Goal: Transaction & Acquisition: Obtain resource

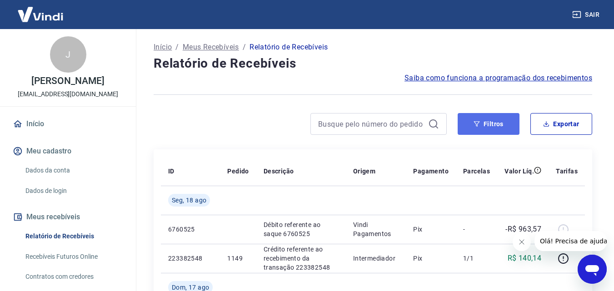
click at [488, 125] on button "Filtros" at bounding box center [489, 124] width 62 height 22
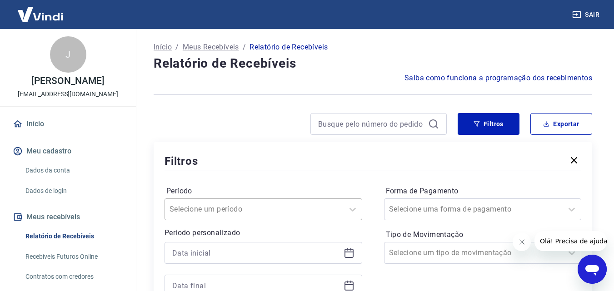
click at [296, 211] on div "Selecione um período" at bounding box center [263, 210] width 198 height 22
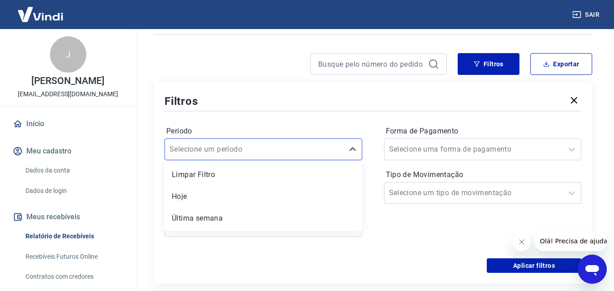
scroll to position [65, 0]
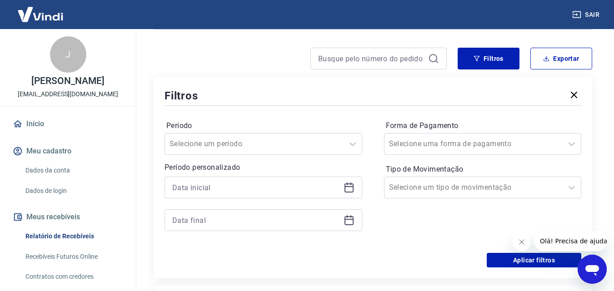
click at [335, 114] on div "Período Selecione um período Período personalizado Forma de Pagamento Selecione…" at bounding box center [372, 180] width 417 height 145
click at [349, 186] on icon at bounding box center [348, 186] width 9 height 1
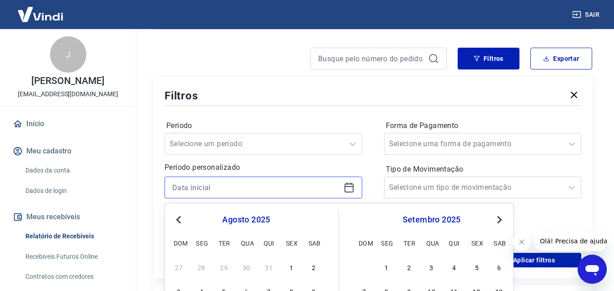
scroll to position [301, 0]
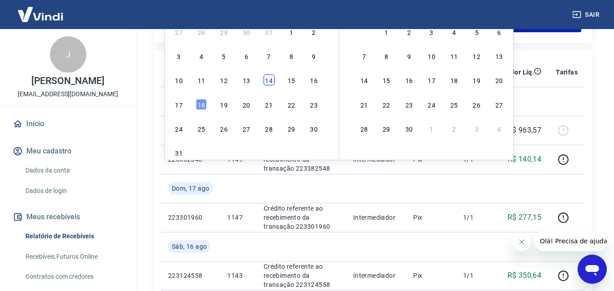
click at [268, 83] on div "14" at bounding box center [269, 80] width 11 height 11
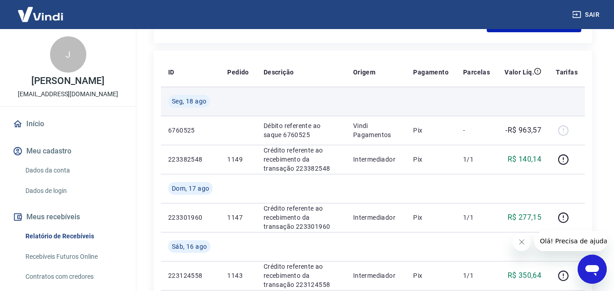
type input "[DATE]"
click at [204, 103] on span "Seg, 18 ago" at bounding box center [189, 101] width 35 height 9
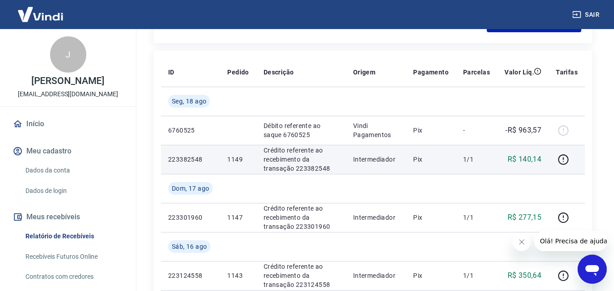
scroll to position [104, 0]
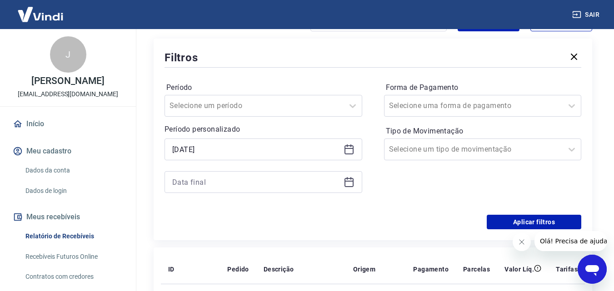
click at [354, 181] on div at bounding box center [263, 182] width 198 height 22
click at [349, 184] on icon at bounding box center [349, 182] width 11 height 11
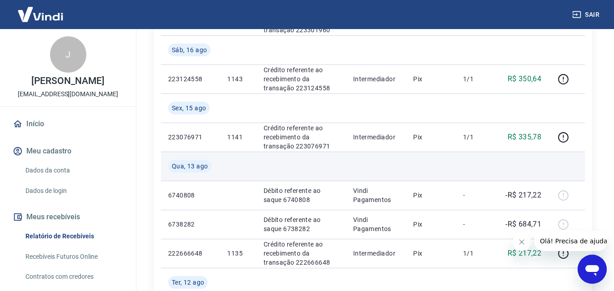
scroll to position [301, 0]
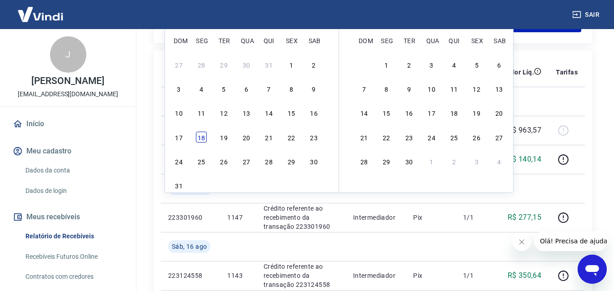
click at [201, 135] on div "18" at bounding box center [201, 137] width 11 height 11
click at [200, 137] on td "6760525" at bounding box center [190, 130] width 59 height 29
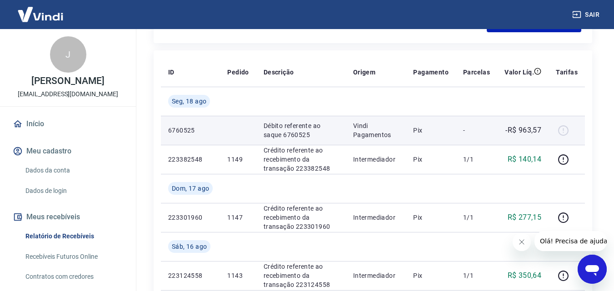
type input "[DATE]"
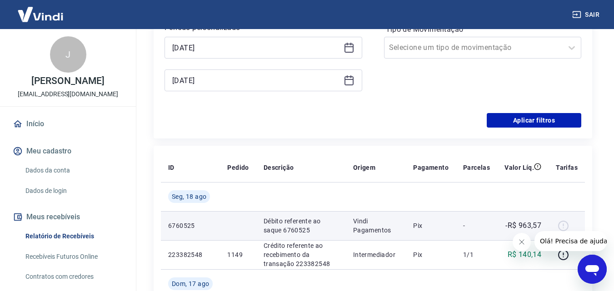
scroll to position [104, 0]
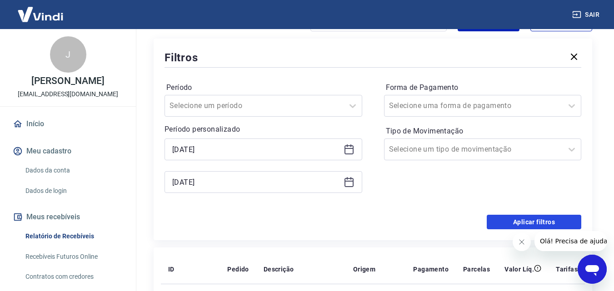
drag, startPoint x: 542, startPoint y: 217, endPoint x: 568, endPoint y: 188, distance: 38.9
click at [541, 217] on button "Aplicar filtros" at bounding box center [534, 222] width 95 height 15
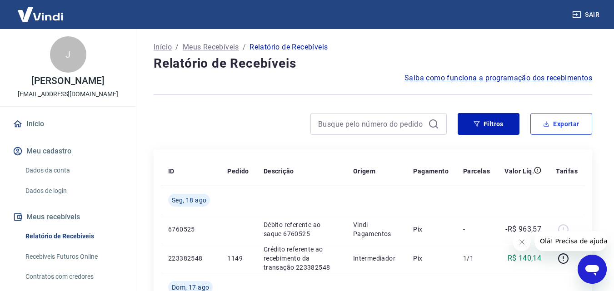
click at [561, 122] on button "Exportar" at bounding box center [561, 124] width 62 height 22
type input "[DATE]"
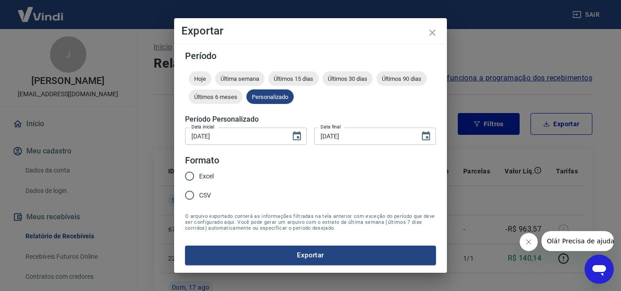
click at [194, 175] on input "Excel" at bounding box center [189, 176] width 19 height 19
radio input "true"
click at [320, 257] on button "Exportar" at bounding box center [310, 255] width 251 height 19
